Goal: Task Accomplishment & Management: Use online tool/utility

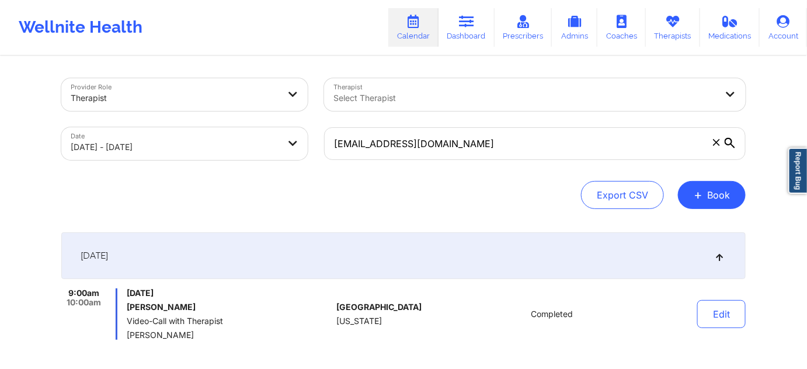
select select "2025-9"
select select "2025-10"
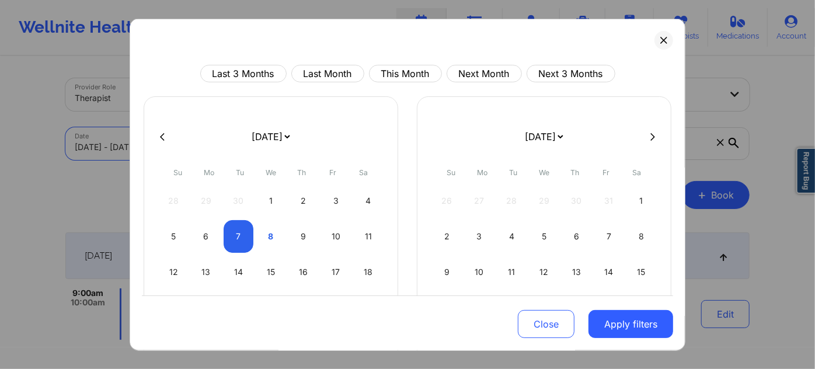
click at [162, 136] on icon at bounding box center [162, 136] width 5 height 9
select select "2025-8"
select select "2025-9"
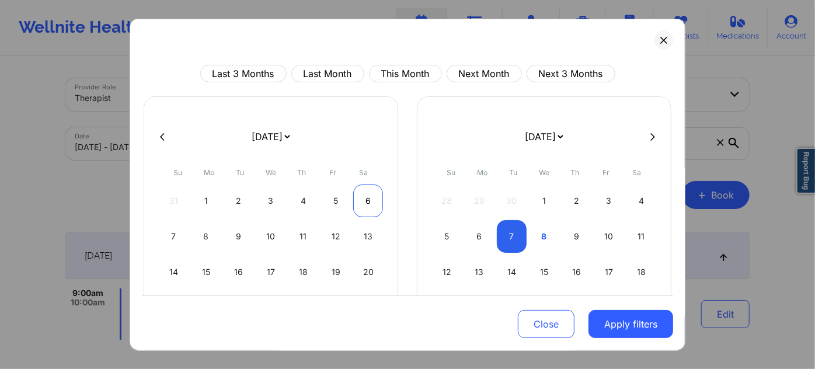
click at [362, 196] on div "6" at bounding box center [368, 201] width 30 height 33
select select "2025-8"
select select "2025-9"
click at [362, 196] on div "6" at bounding box center [368, 201] width 30 height 33
select select "2025-8"
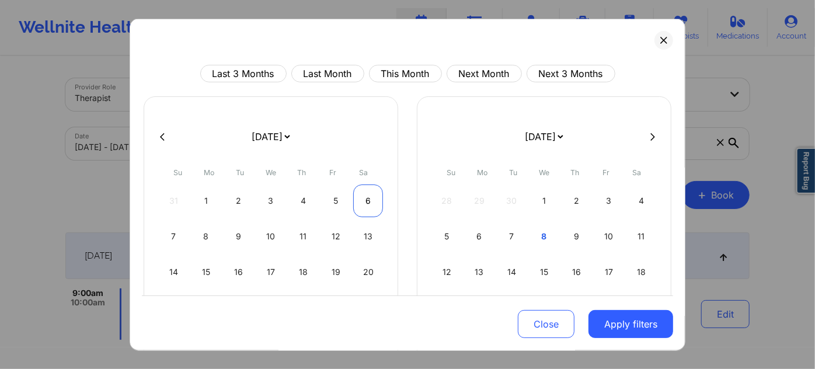
select select "2025-9"
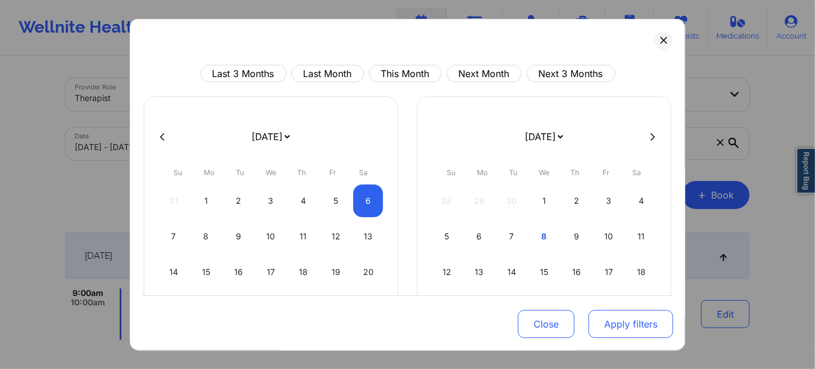
click at [616, 327] on button "Apply filters" at bounding box center [631, 324] width 85 height 28
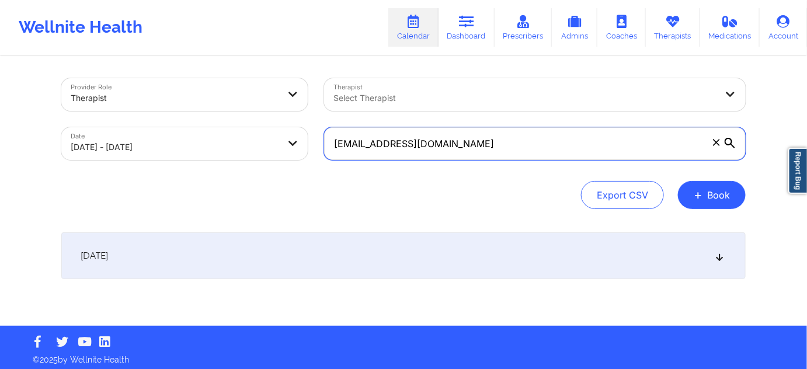
click at [492, 144] on input "[EMAIL_ADDRESS][DOMAIN_NAME]" at bounding box center [535, 143] width 422 height 33
paste input "[EMAIL_ADDRESS]"
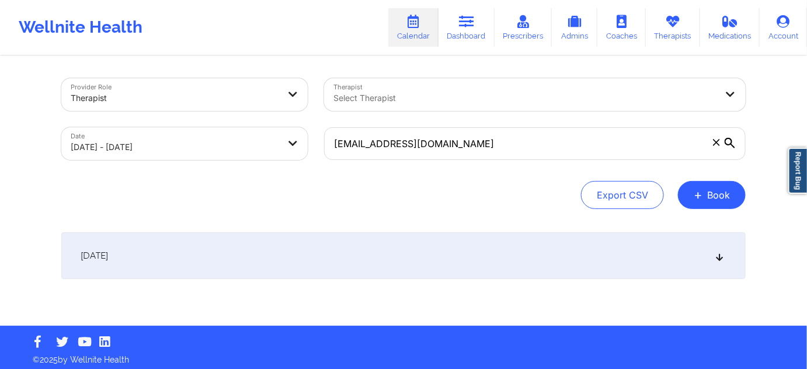
click at [362, 247] on div "[DATE]" at bounding box center [403, 255] width 685 height 47
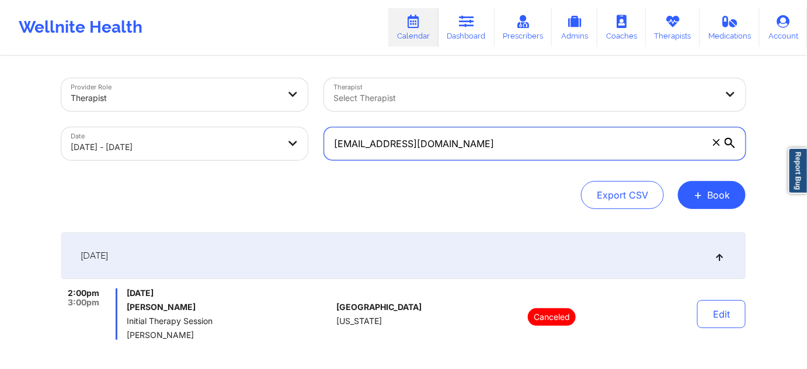
click at [438, 144] on input "[EMAIL_ADDRESS][DOMAIN_NAME]" at bounding box center [535, 143] width 422 height 33
paste input "[PERSON_NAME].nickel@twomen"
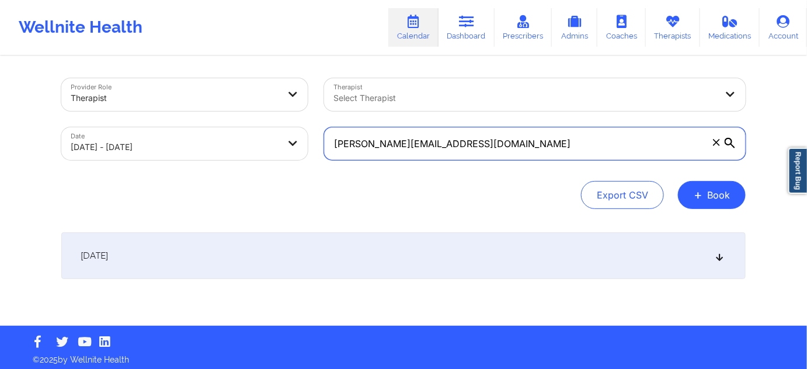
type input "[PERSON_NAME][EMAIL_ADDRESS][DOMAIN_NAME]"
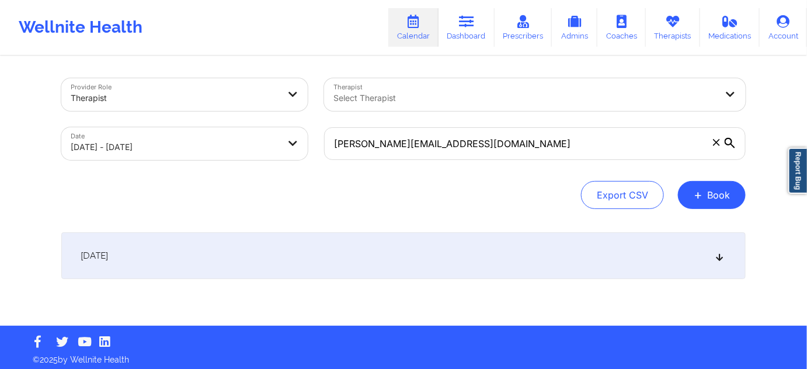
click at [424, 264] on div "[DATE]" at bounding box center [403, 255] width 685 height 47
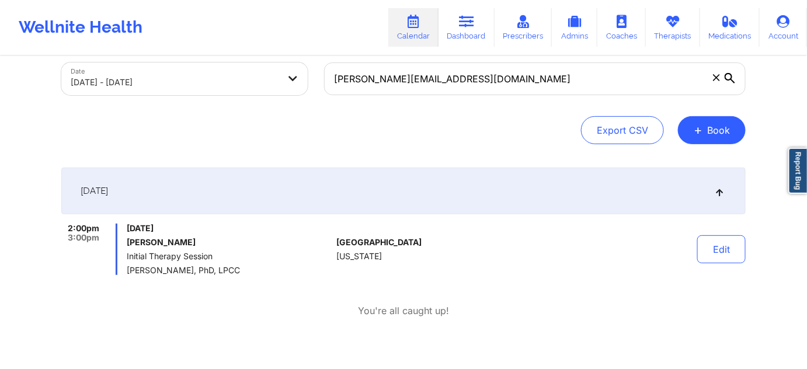
scroll to position [106, 0]
